Goal: Task Accomplishment & Management: Complete application form

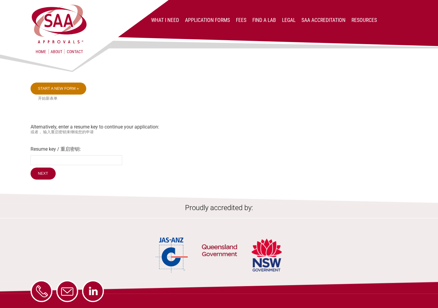
click at [61, 89] on link "Start a new form »" at bounding box center [59, 88] width 56 height 12
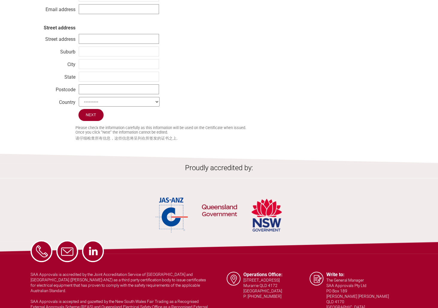
scroll to position [360, 0]
